Goal: Transaction & Acquisition: Purchase product/service

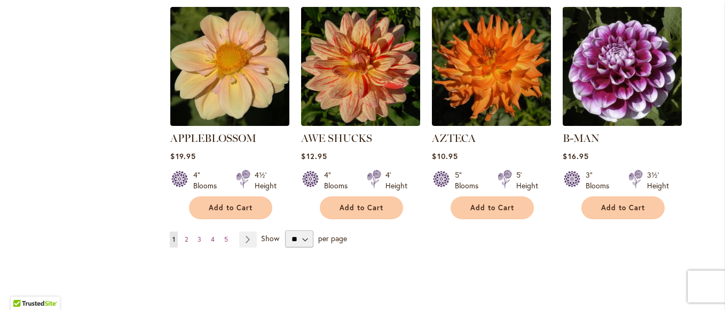
scroll to position [973, 0]
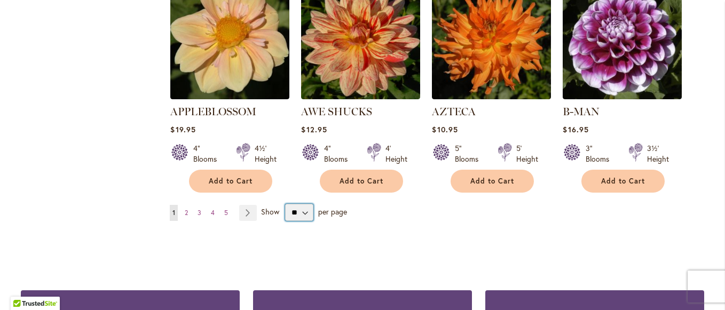
click at [304, 204] on select "** ** ** **" at bounding box center [299, 212] width 28 height 17
select select "**"
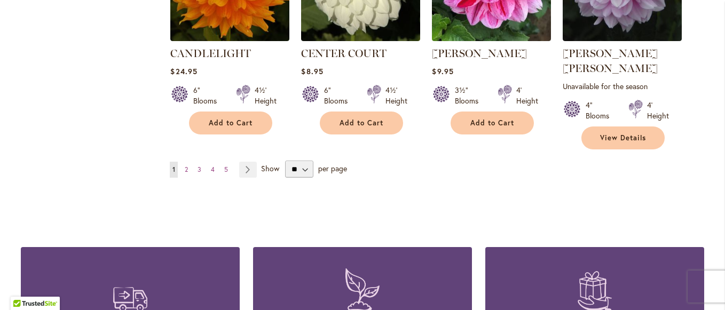
scroll to position [3754, 0]
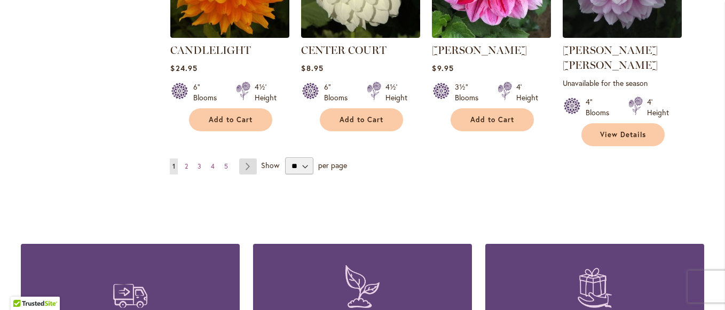
click at [240, 158] on link "Page Next" at bounding box center [248, 166] width 18 height 16
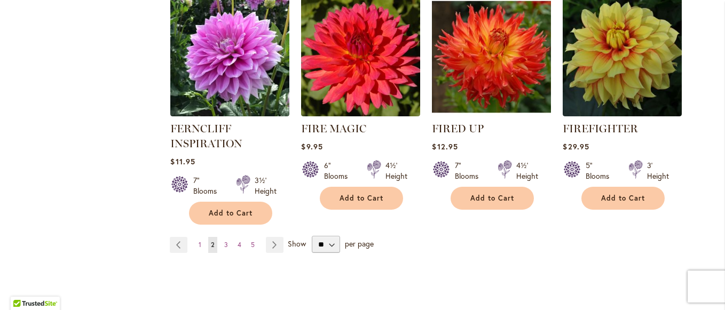
scroll to position [3797, 0]
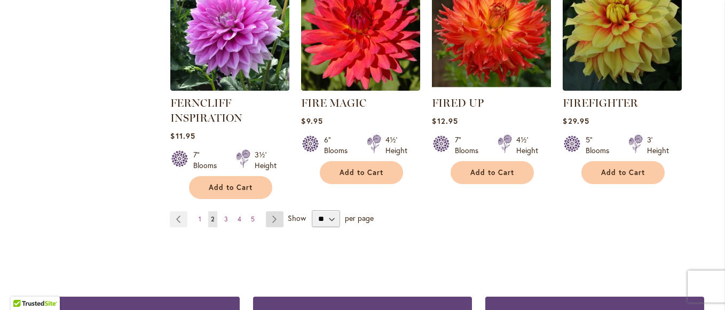
click at [274, 211] on link "Page Next" at bounding box center [275, 219] width 18 height 16
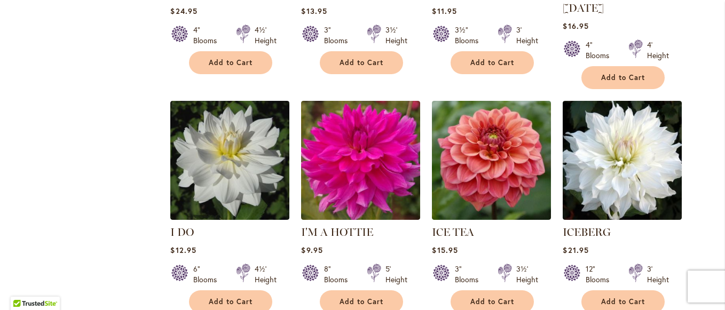
scroll to position [3691, 0]
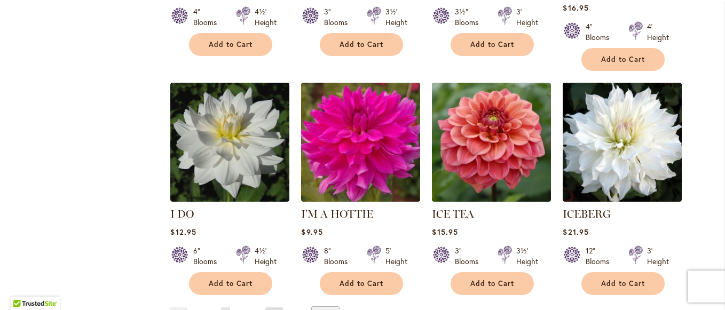
click at [273, 307] on link "Page Next" at bounding box center [274, 315] width 18 height 16
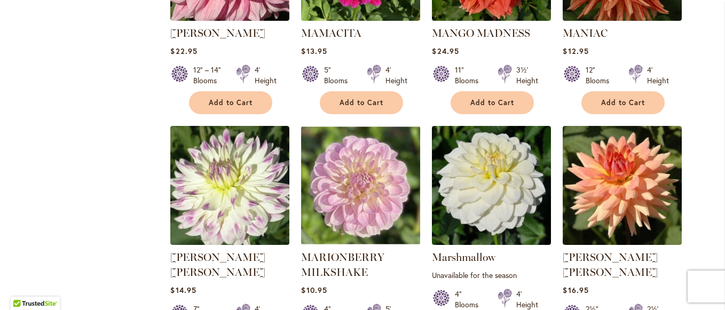
scroll to position [3633, 0]
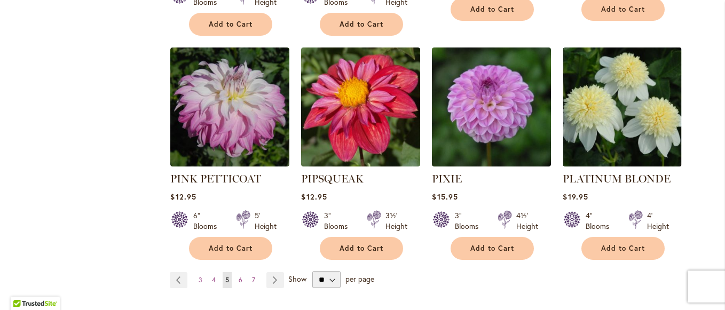
scroll to position [3663, 0]
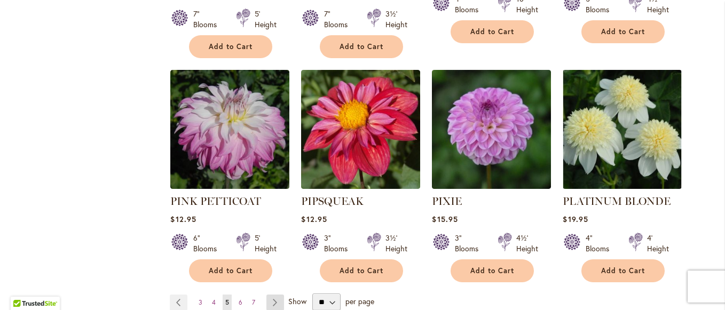
click at [269, 295] on link "Page Next" at bounding box center [275, 303] width 18 height 16
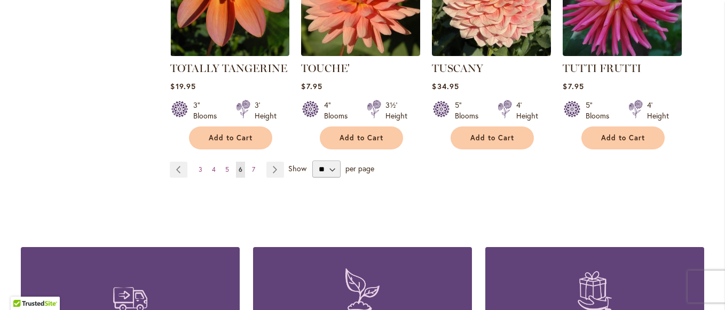
scroll to position [3762, 0]
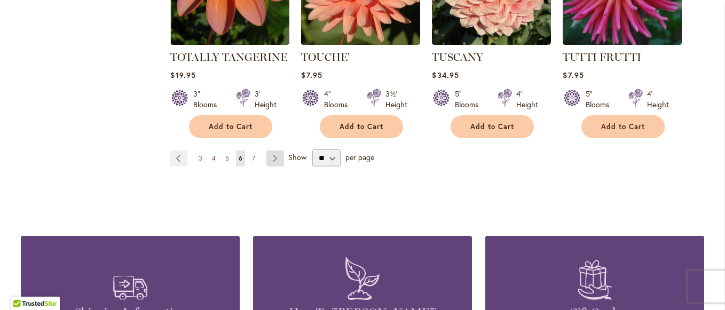
click at [271, 150] on link "Page Next" at bounding box center [275, 158] width 18 height 16
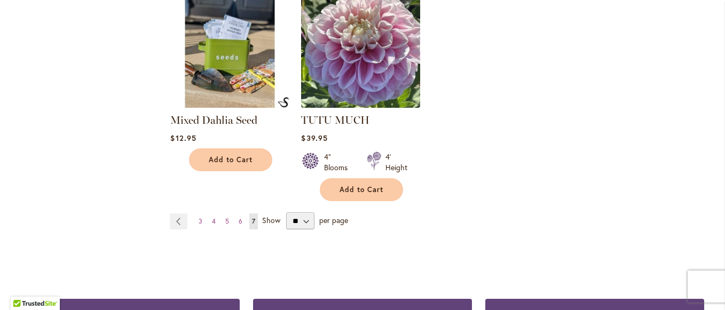
scroll to position [1857, 0]
